Goal: Navigation & Orientation: Find specific page/section

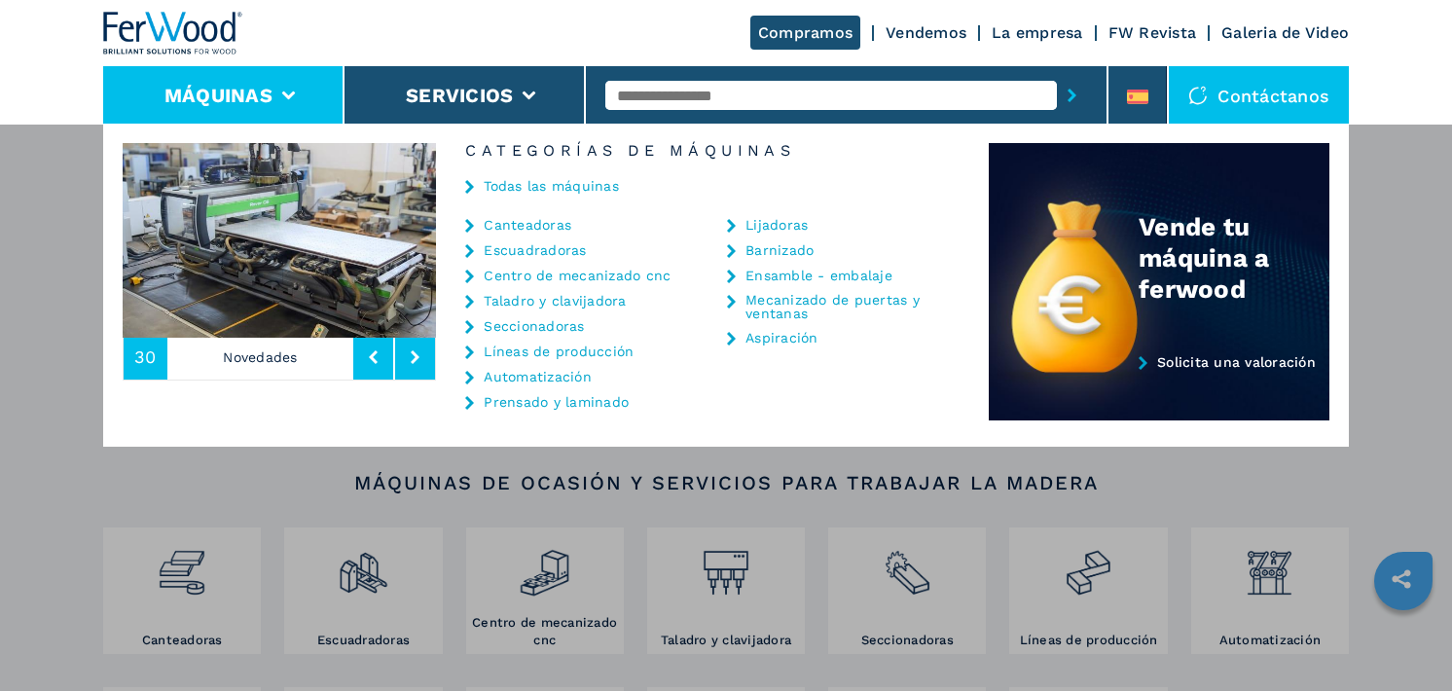
click at [588, 272] on link "Centro de mecanizado cnc" at bounding box center [577, 276] width 187 height 14
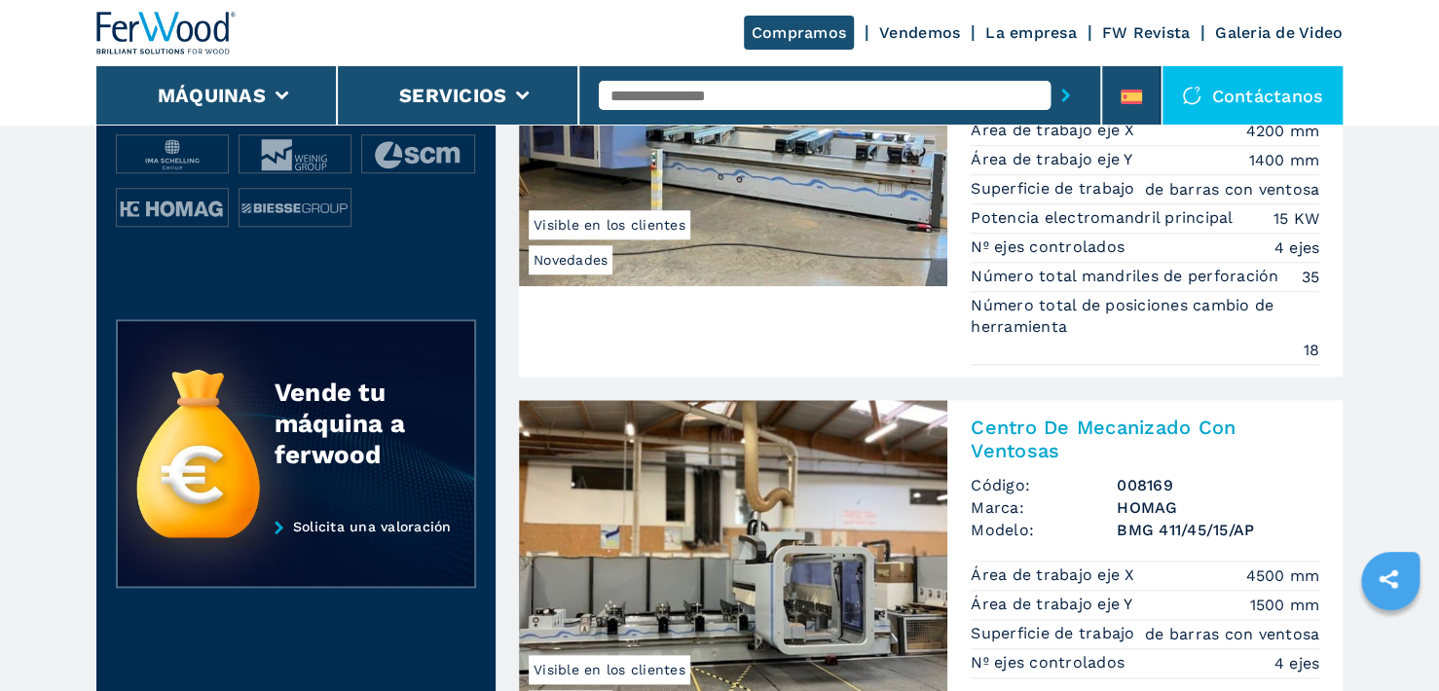
scroll to position [876, 0]
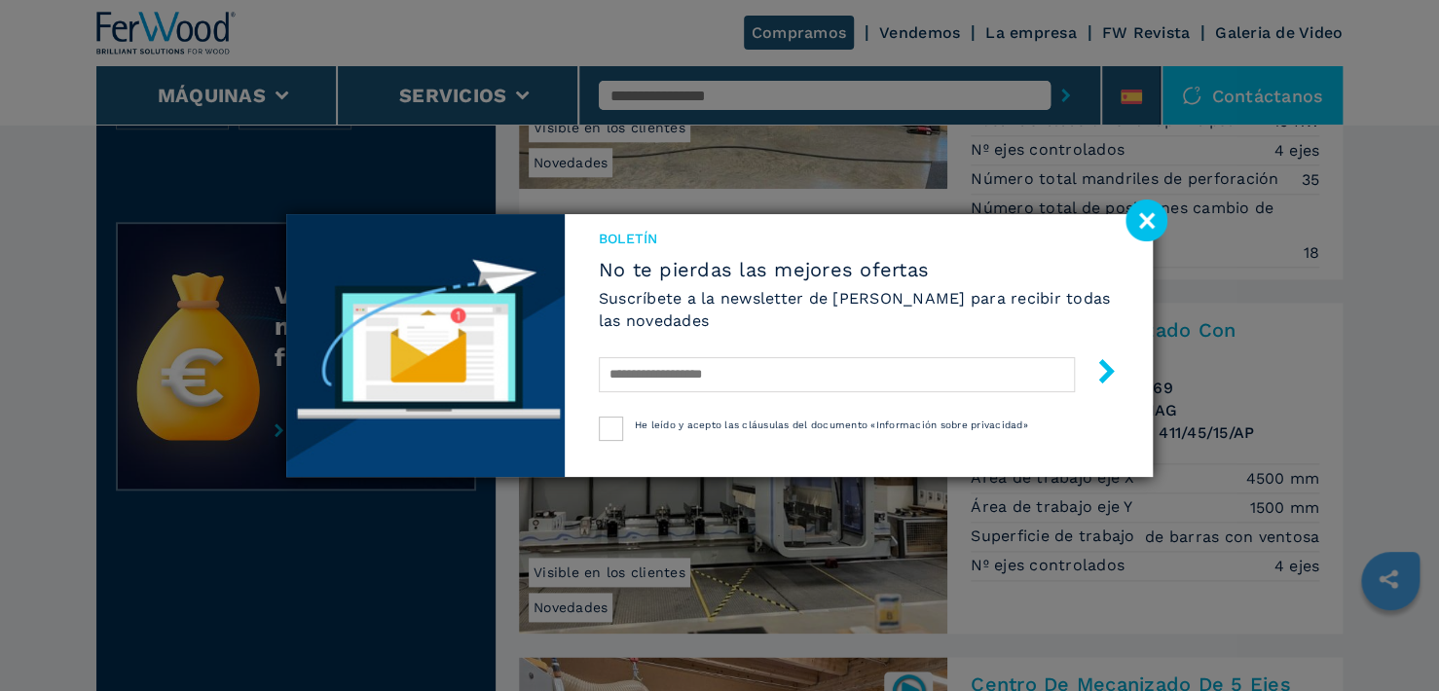
click at [1137, 223] on image at bounding box center [1146, 221] width 42 height 42
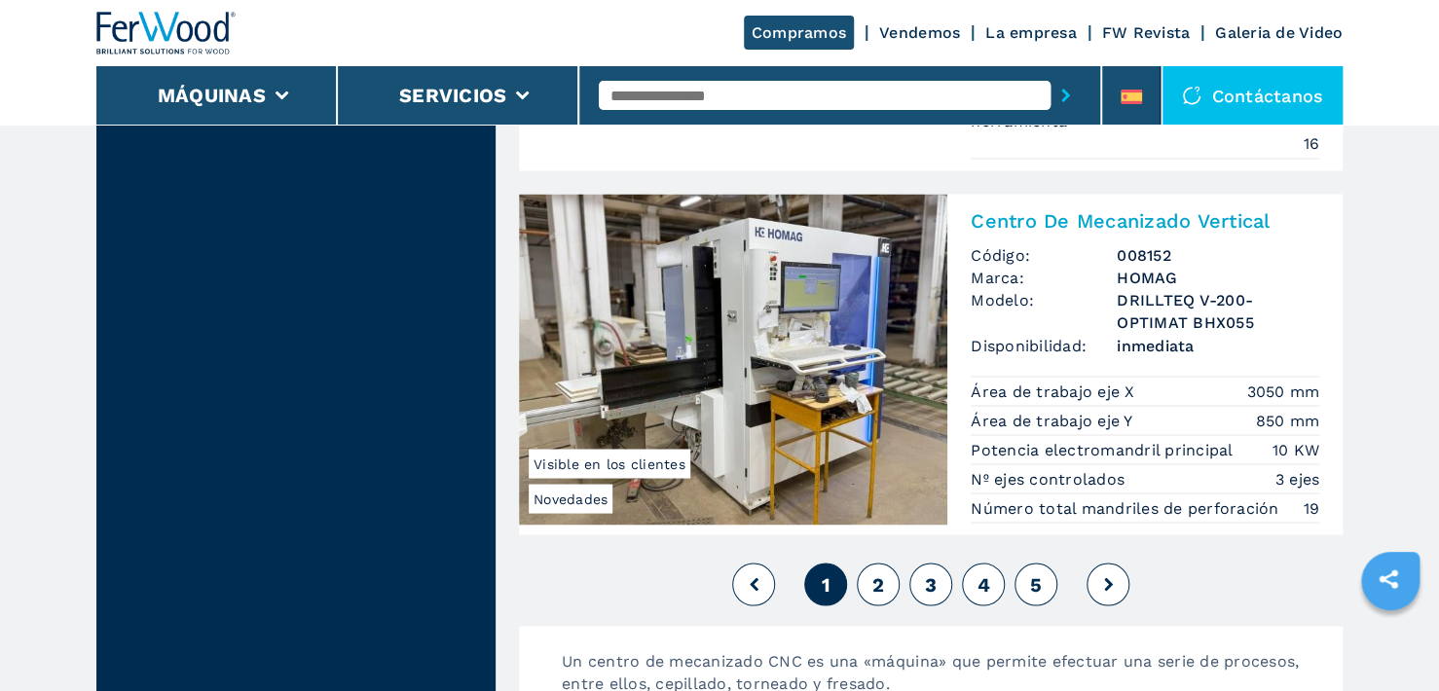
scroll to position [5159, 0]
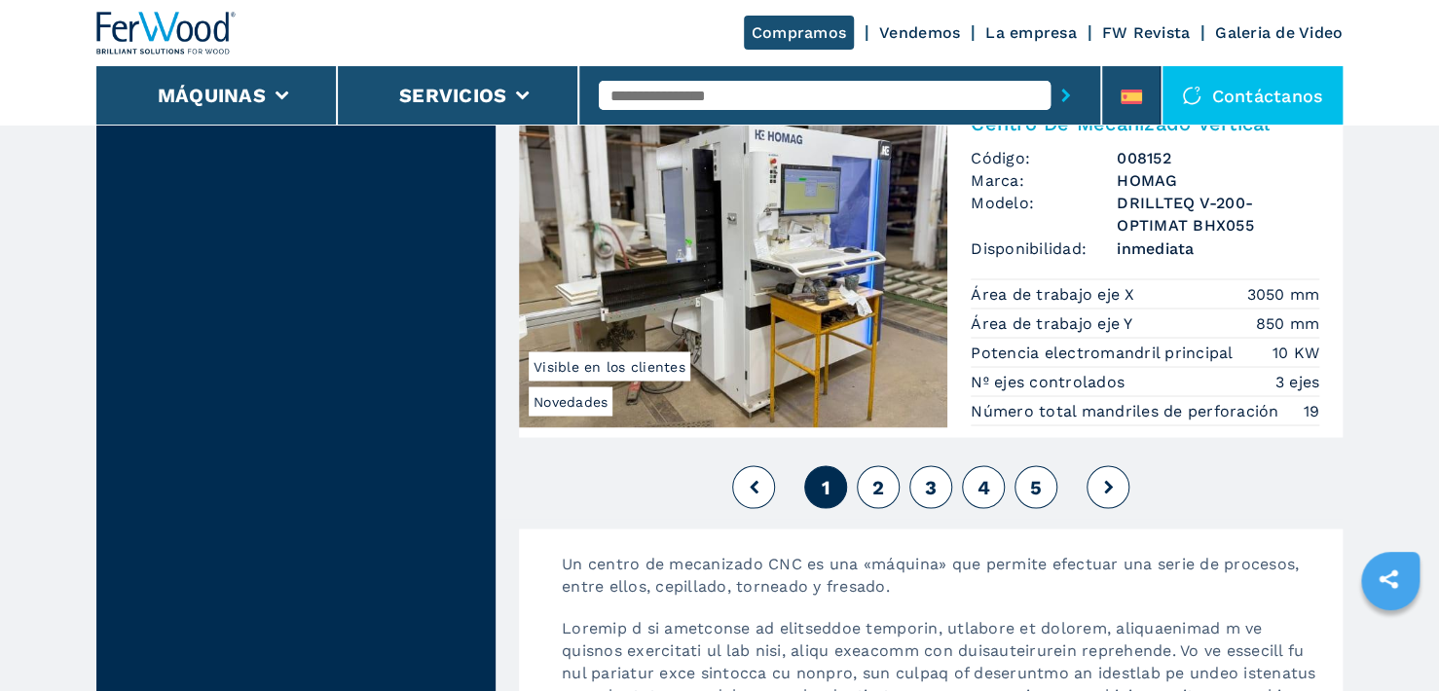
click at [868, 465] on button "2" at bounding box center [878, 486] width 43 height 43
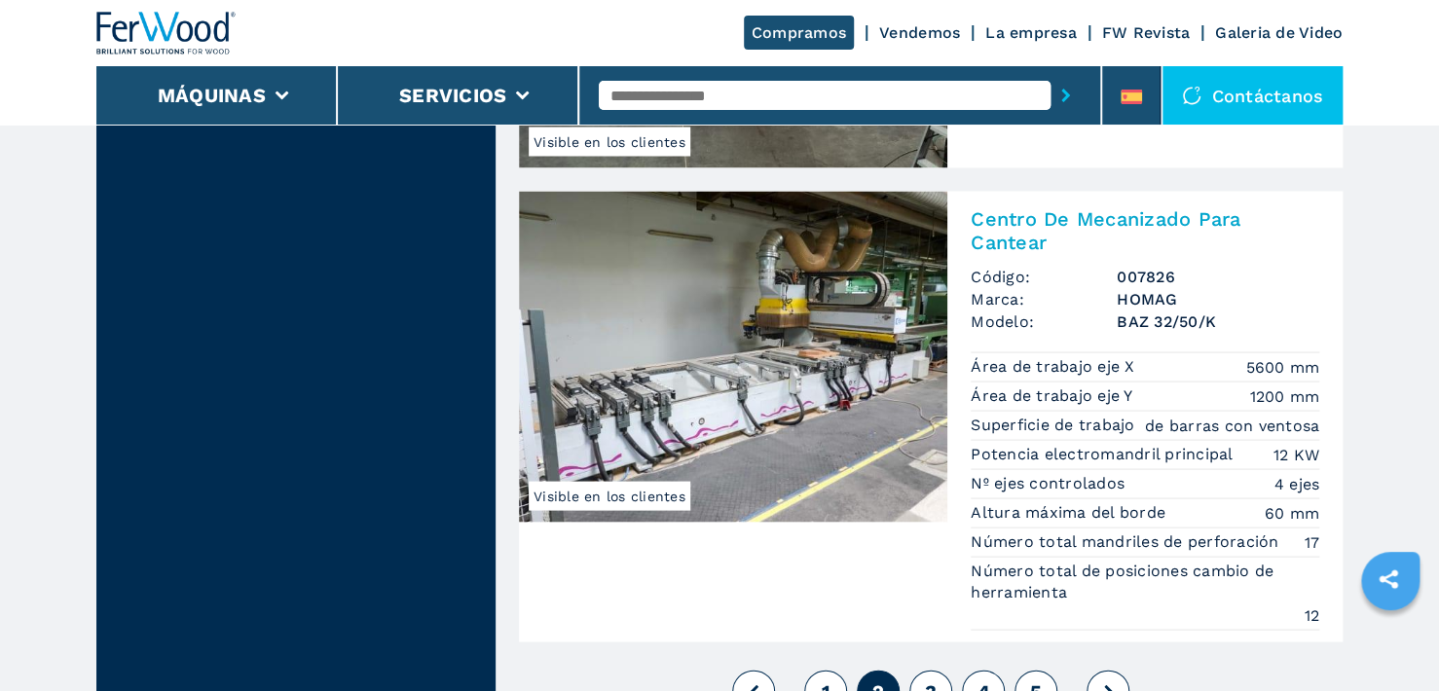
scroll to position [5354, 0]
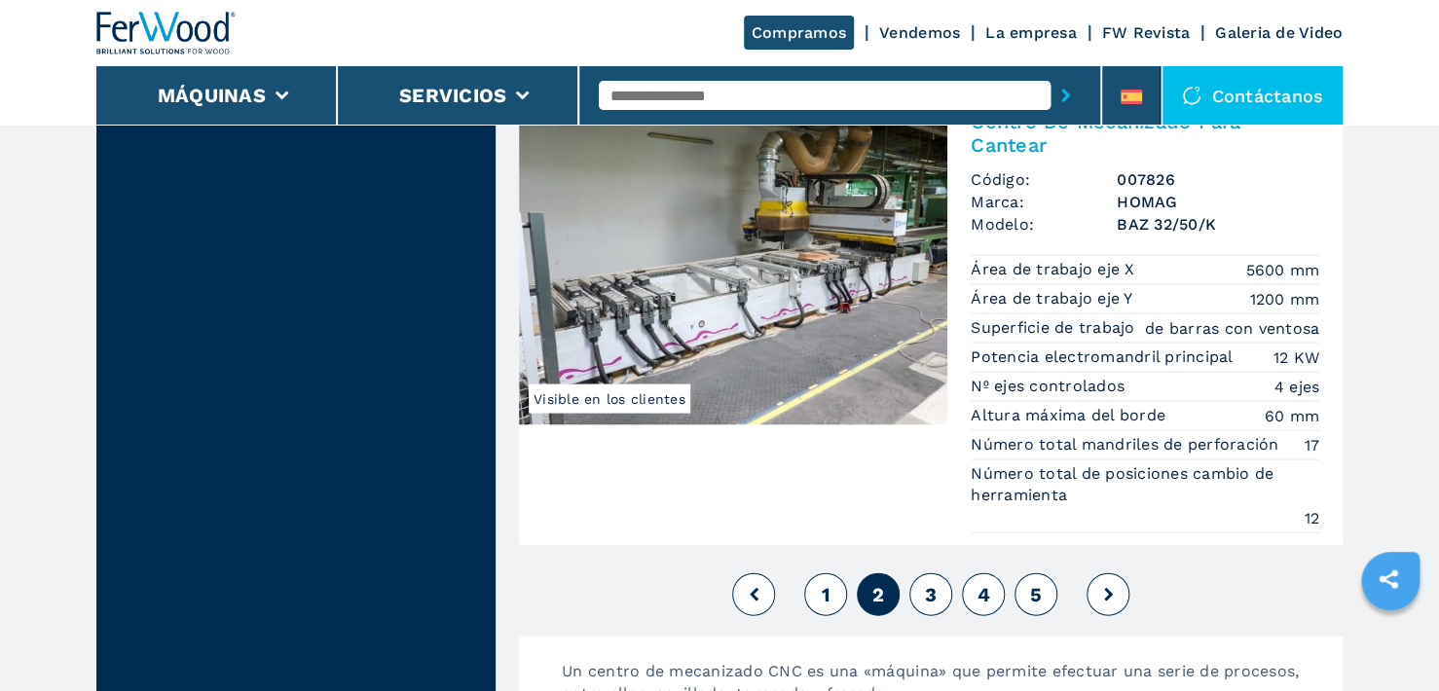
click at [923, 572] on button "3" at bounding box center [930, 593] width 43 height 43
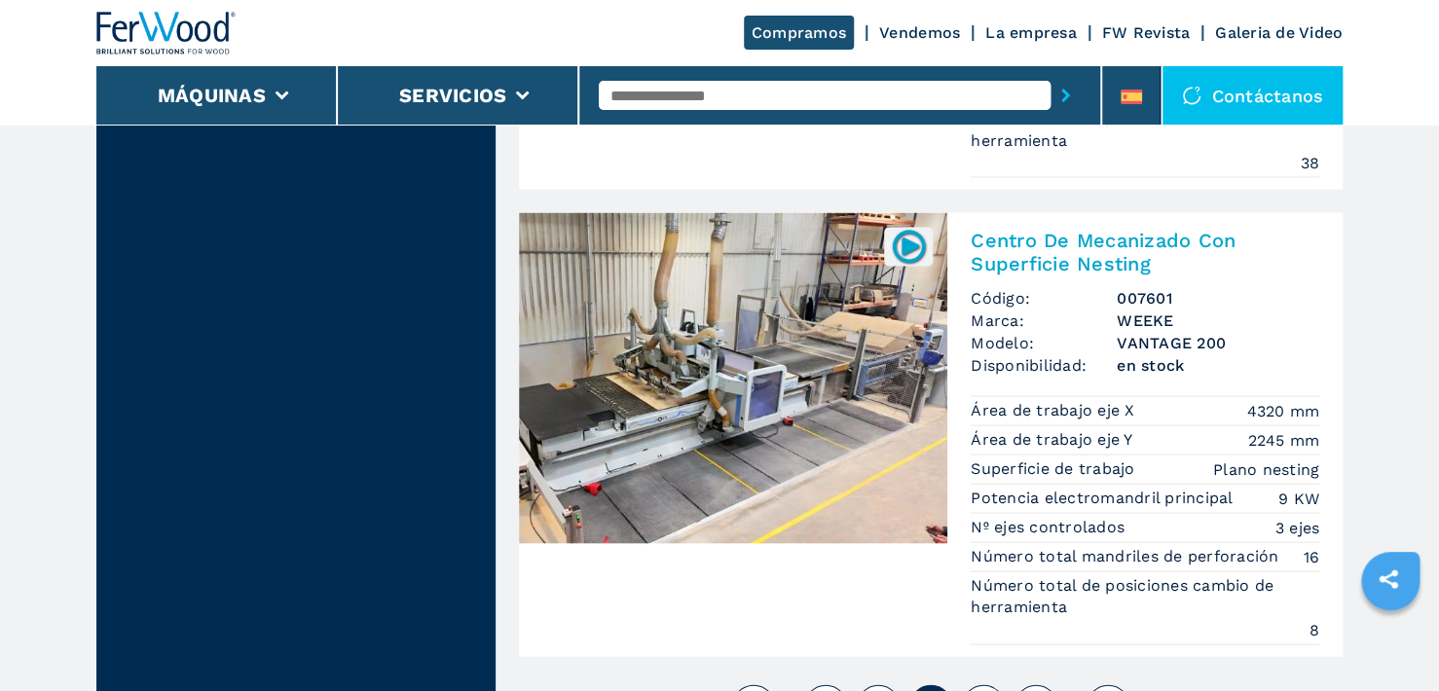
scroll to position [5549, 0]
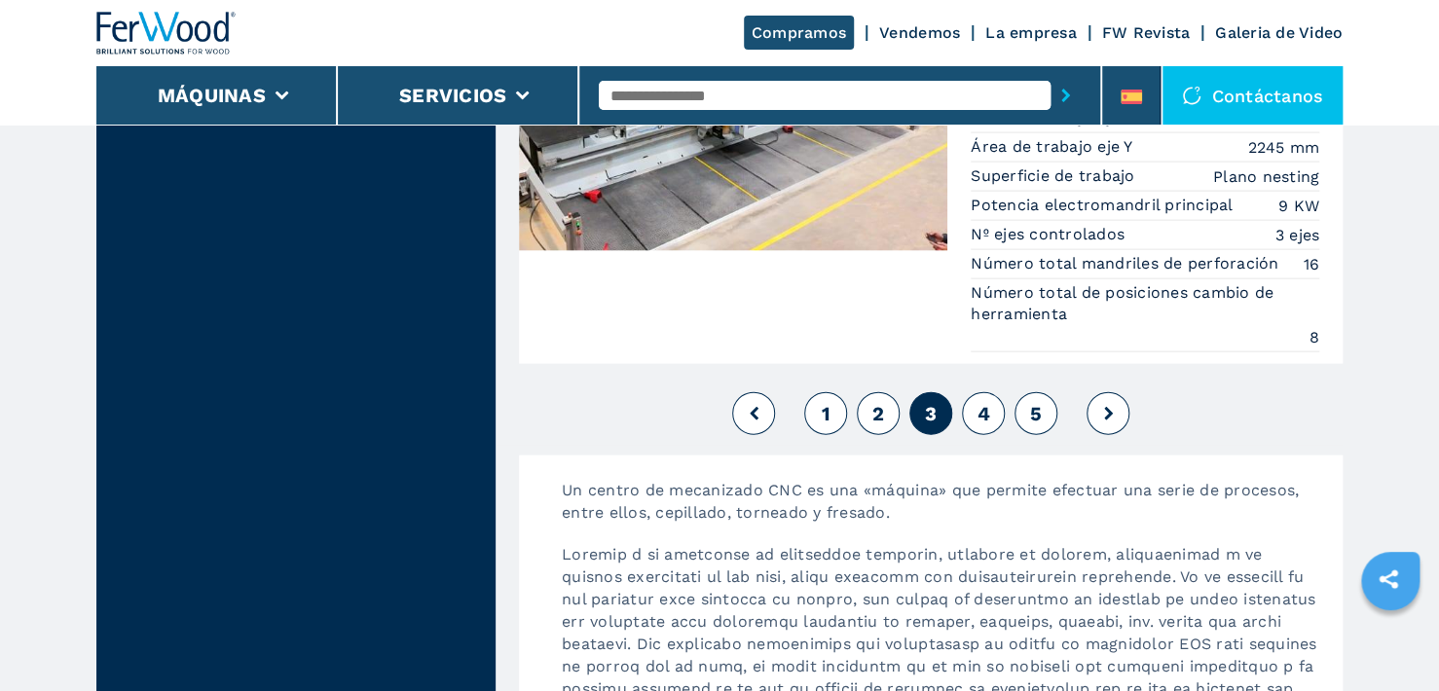
click at [991, 396] on button "4" at bounding box center [983, 413] width 43 height 43
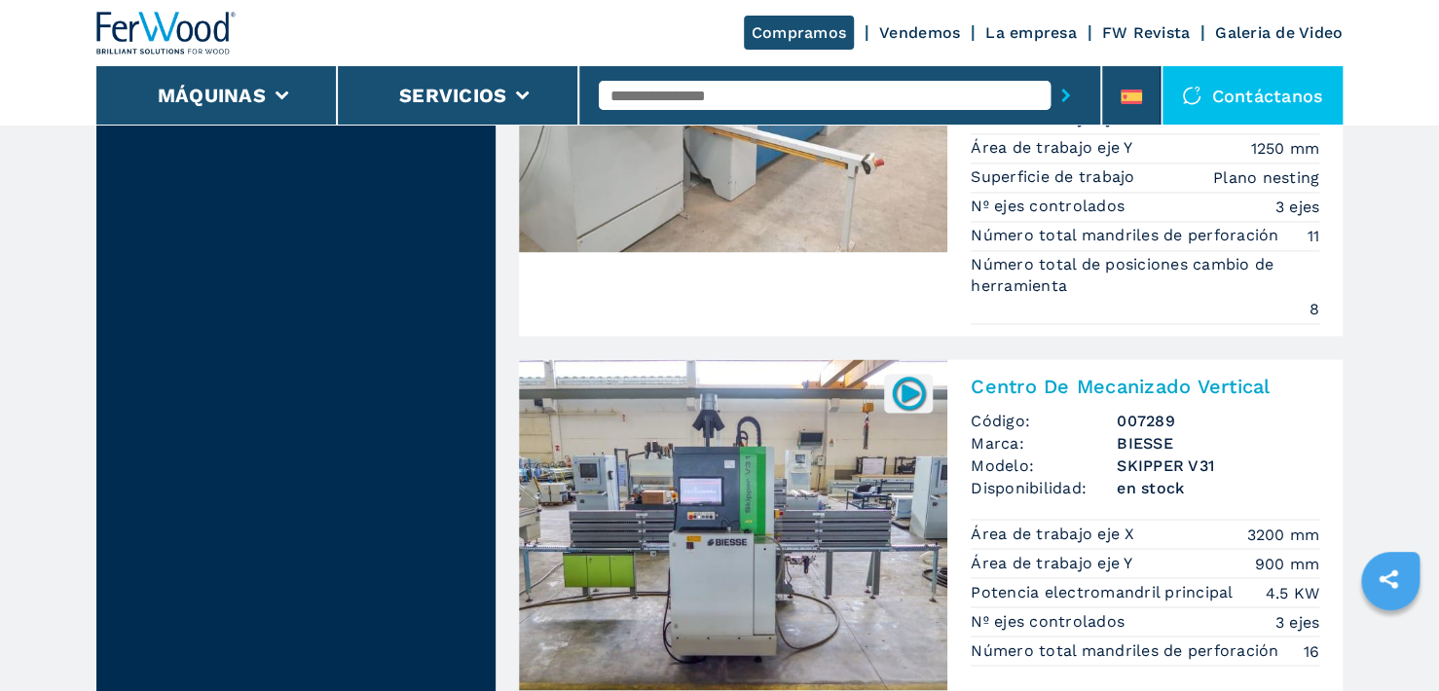
scroll to position [5062, 0]
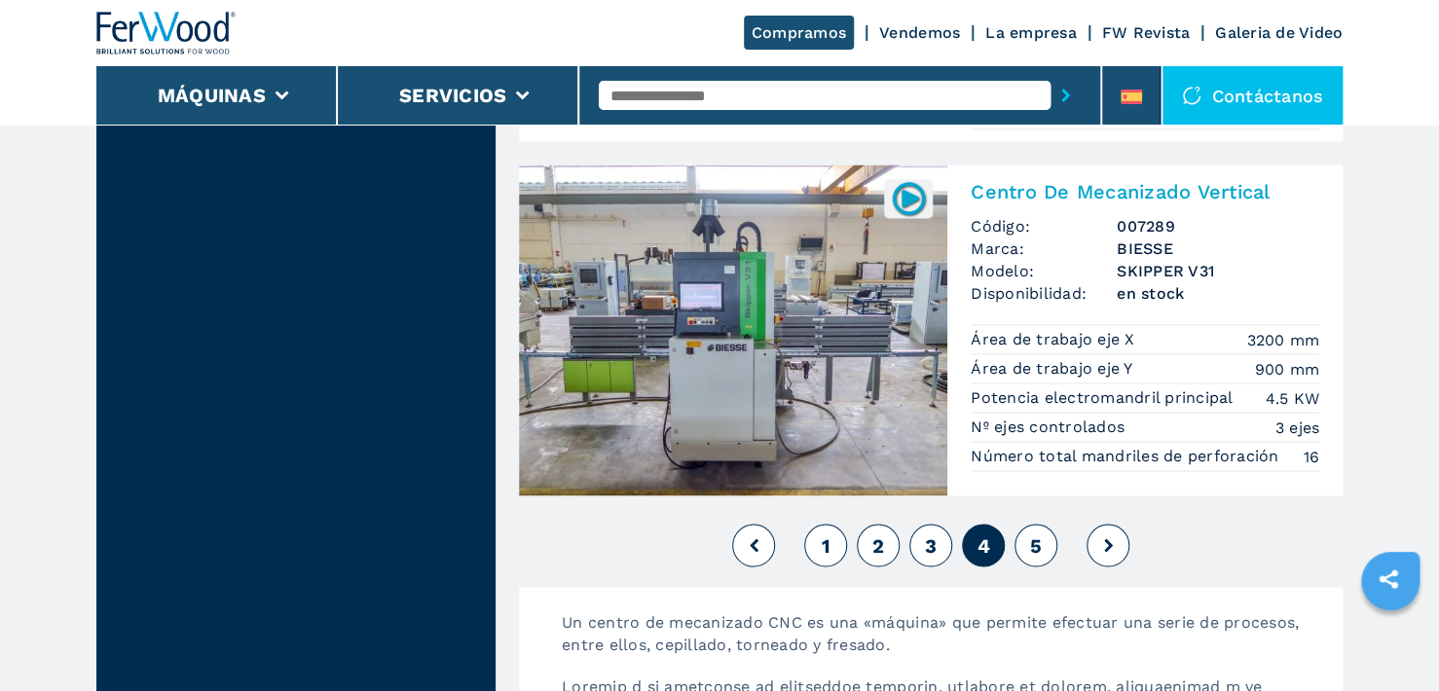
click at [1040, 535] on span "5" at bounding box center [1036, 544] width 12 height 23
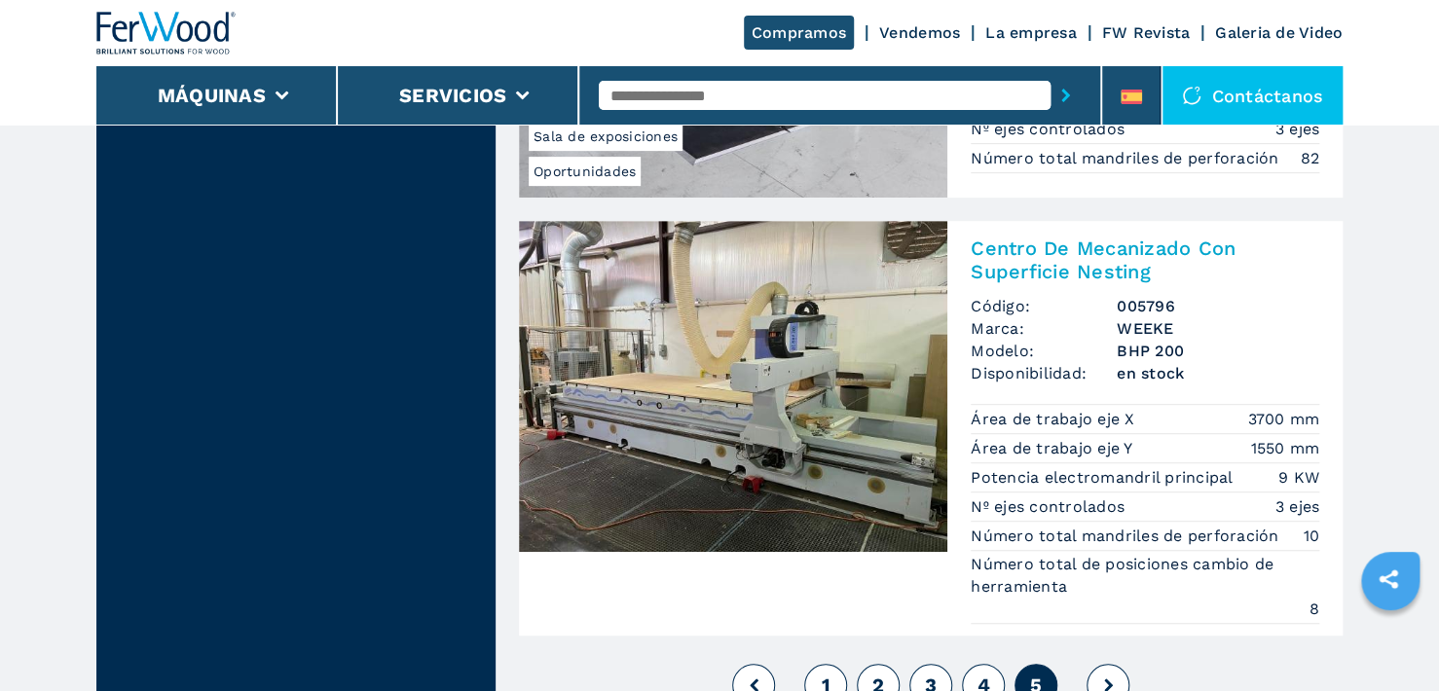
scroll to position [3991, 0]
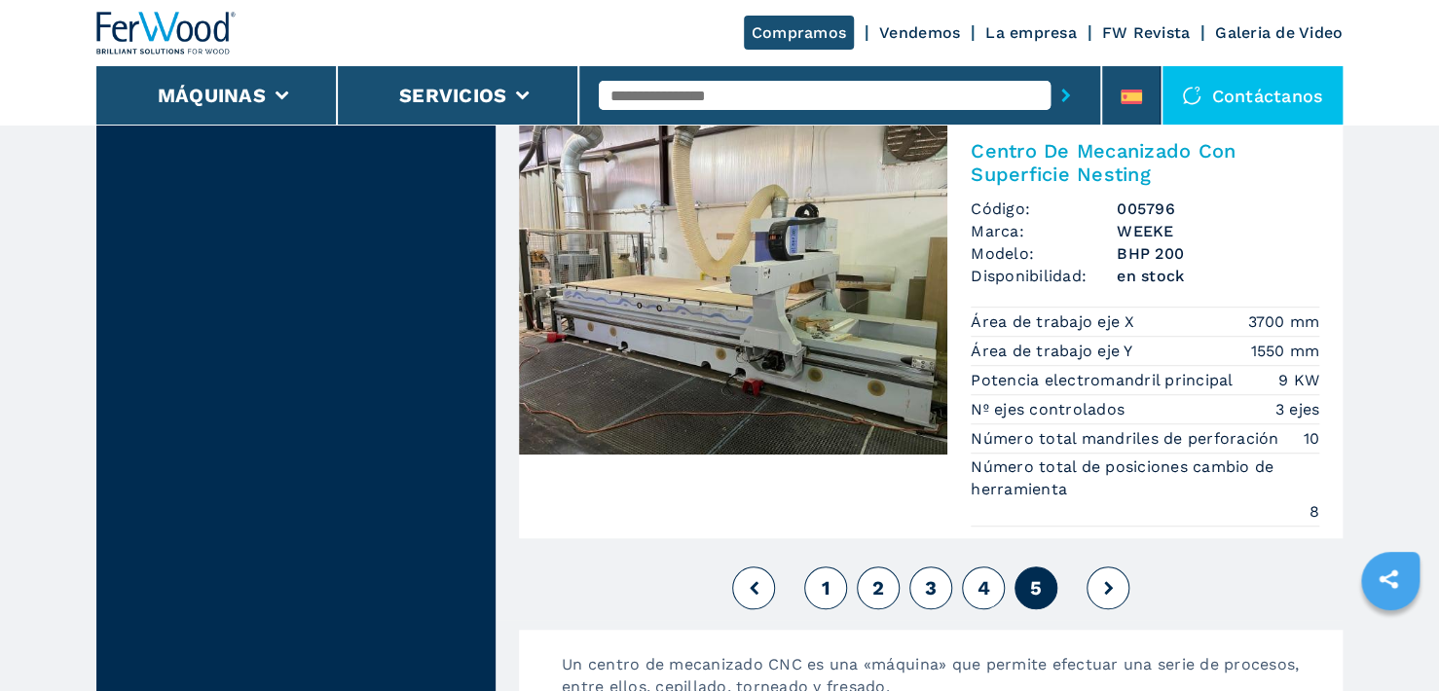
click at [1097, 587] on button at bounding box center [1107, 588] width 43 height 43
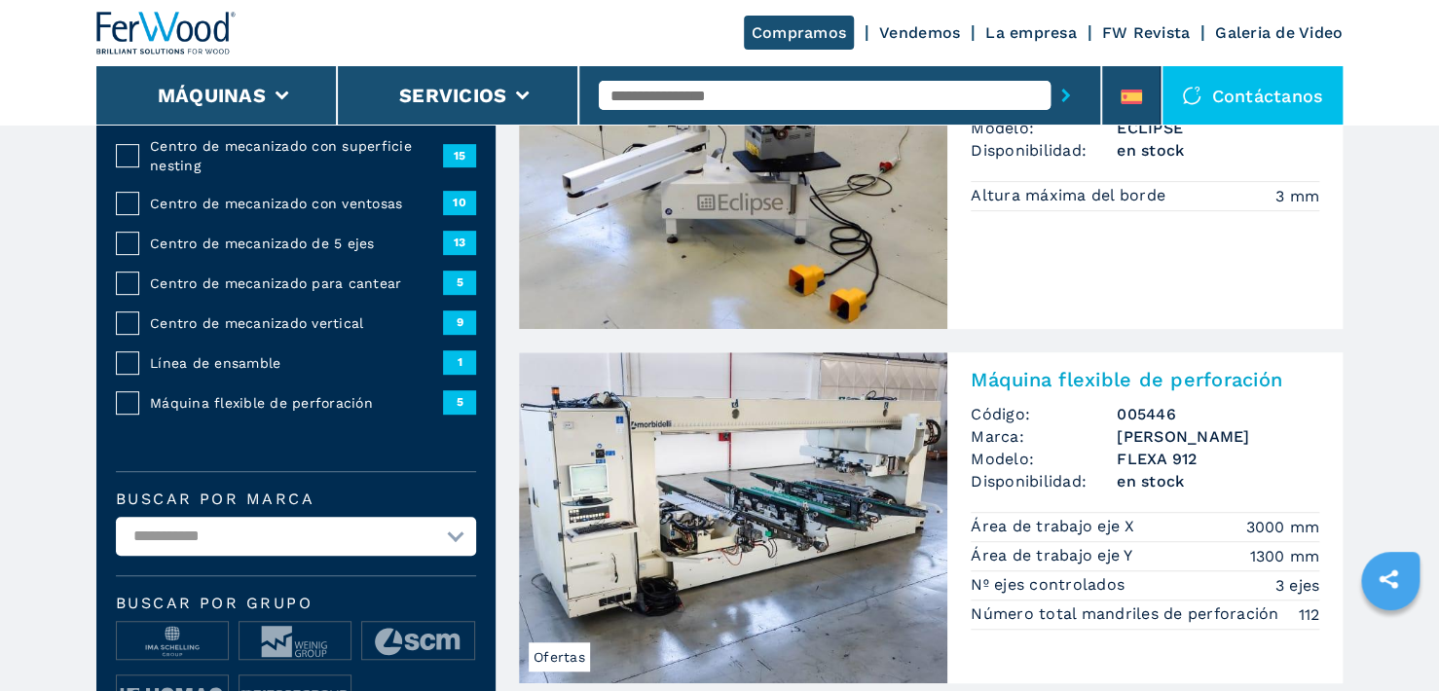
scroll to position [0, 0]
